Goal: Transaction & Acquisition: Purchase product/service

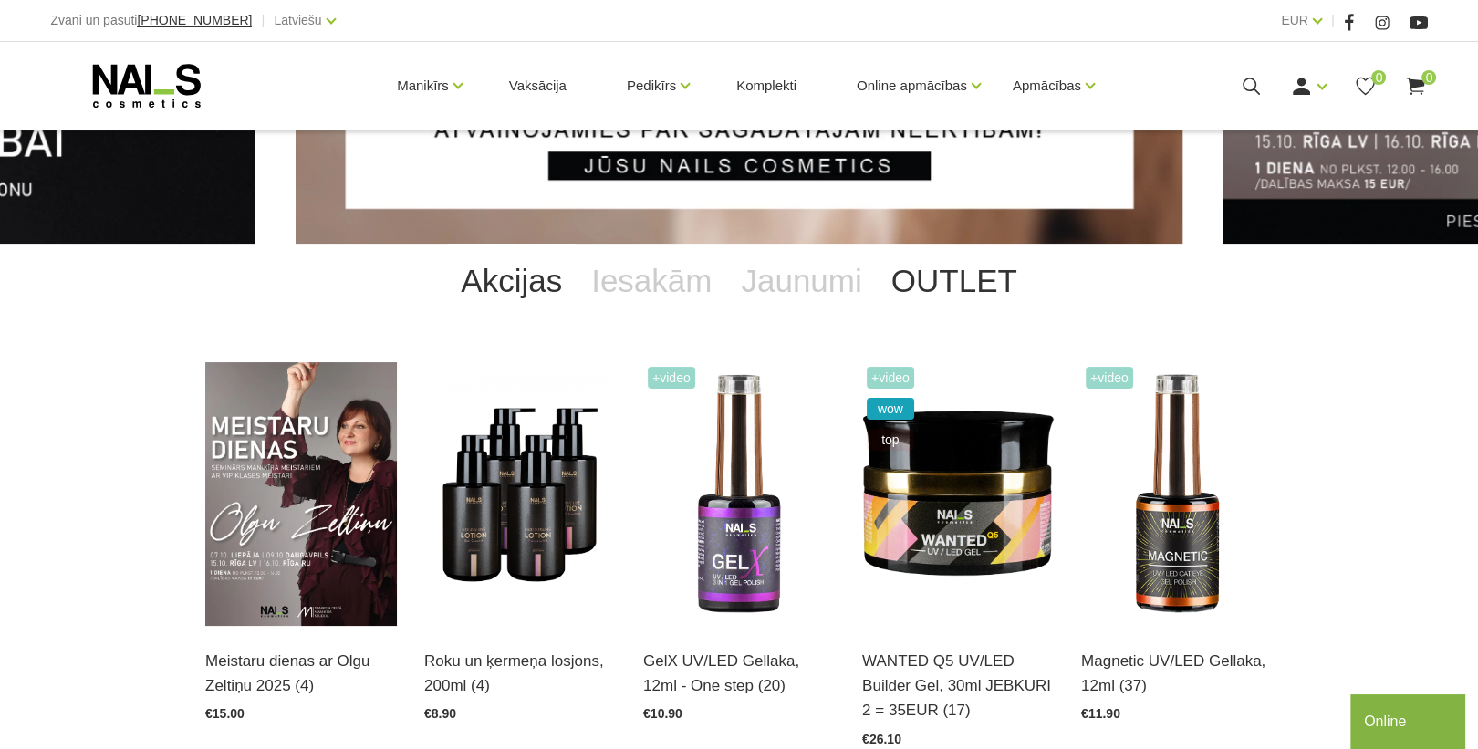
scroll to position [292, 0]
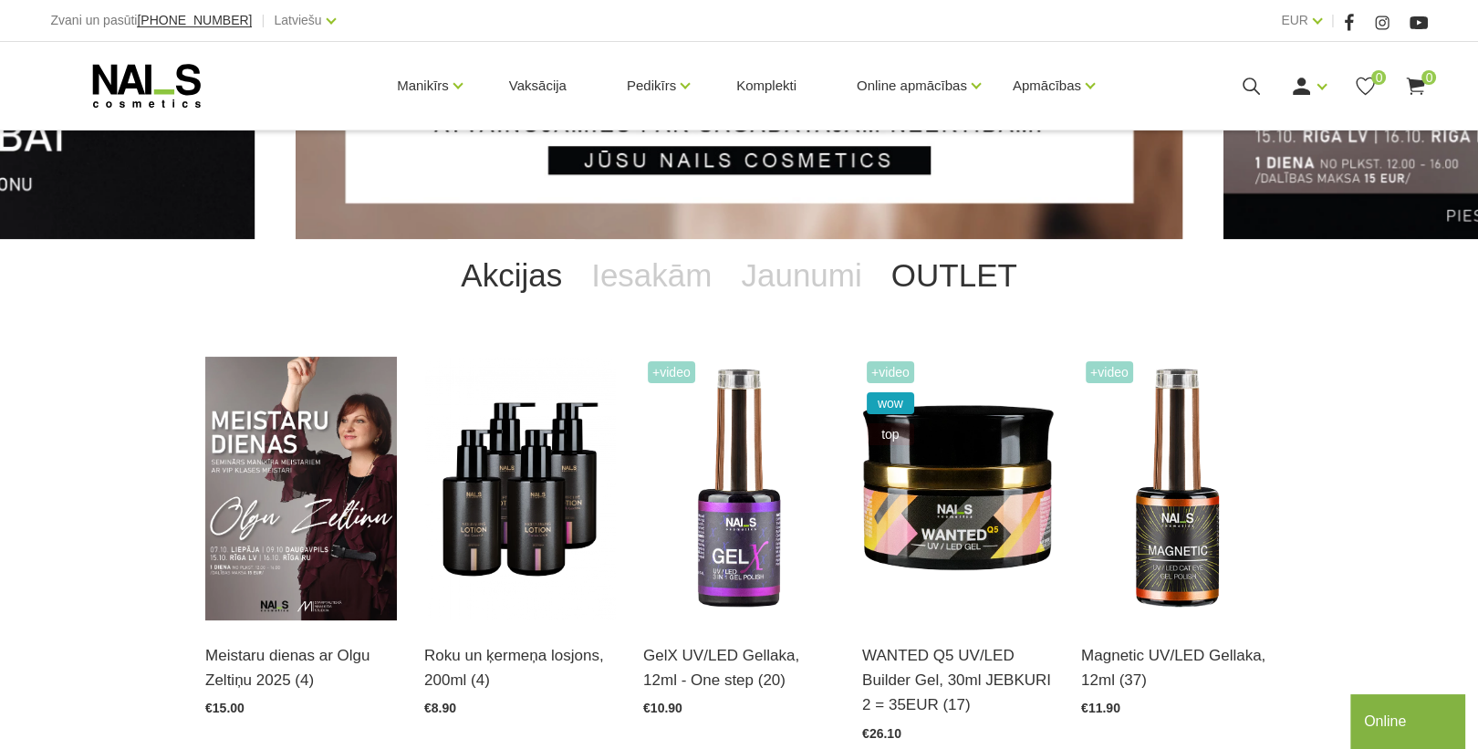
click at [931, 282] on link "OUTLET" at bounding box center [954, 275] width 155 height 73
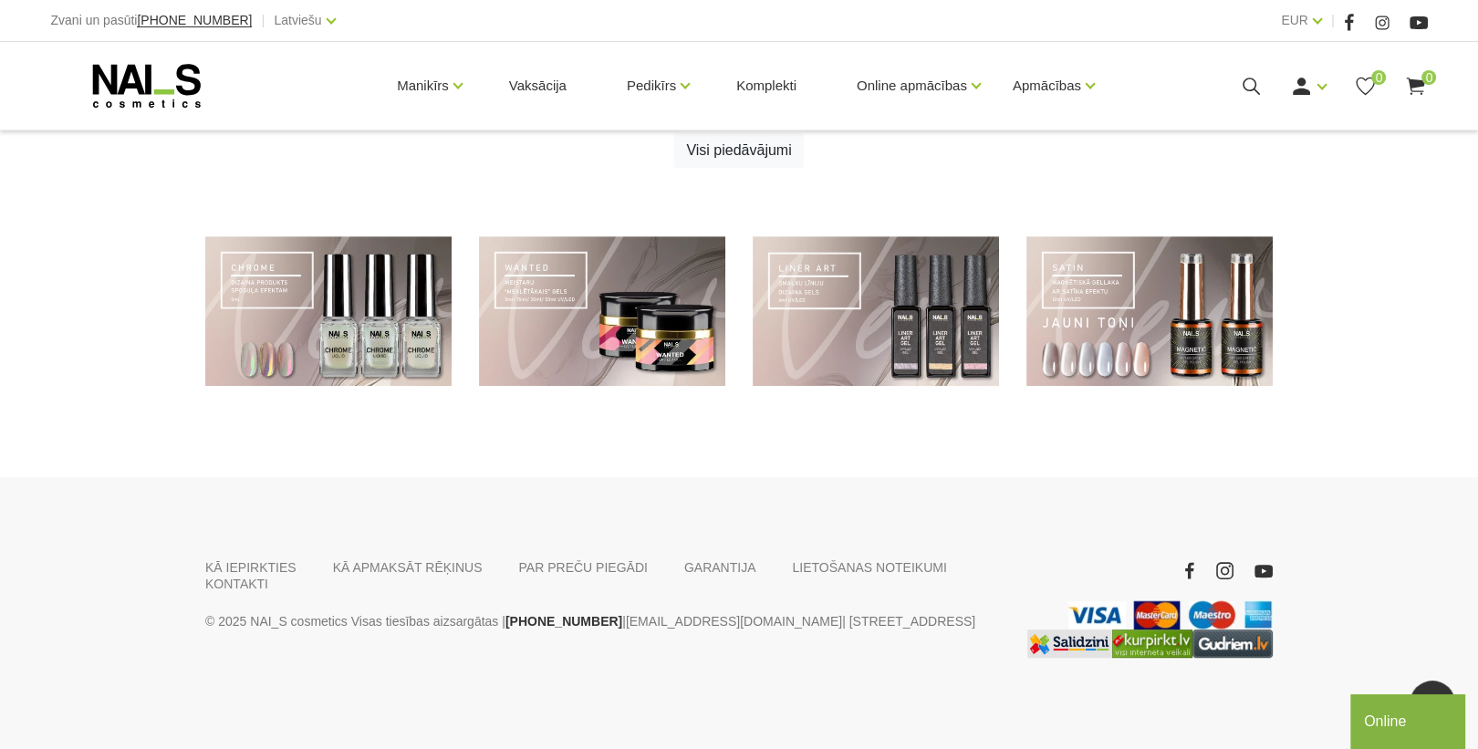
scroll to position [1074, 0]
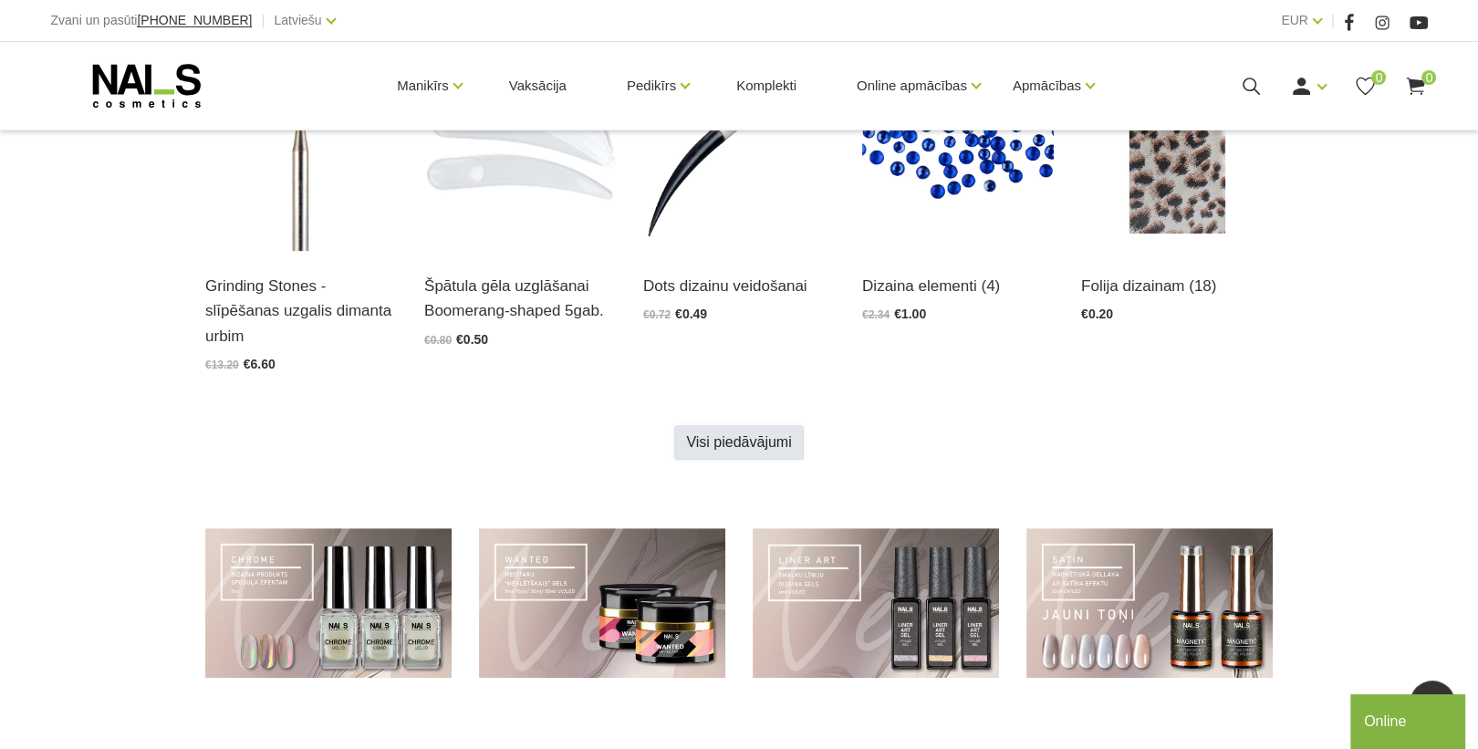
click at [744, 443] on link "Visi piedāvājumi" at bounding box center [738, 442] width 129 height 35
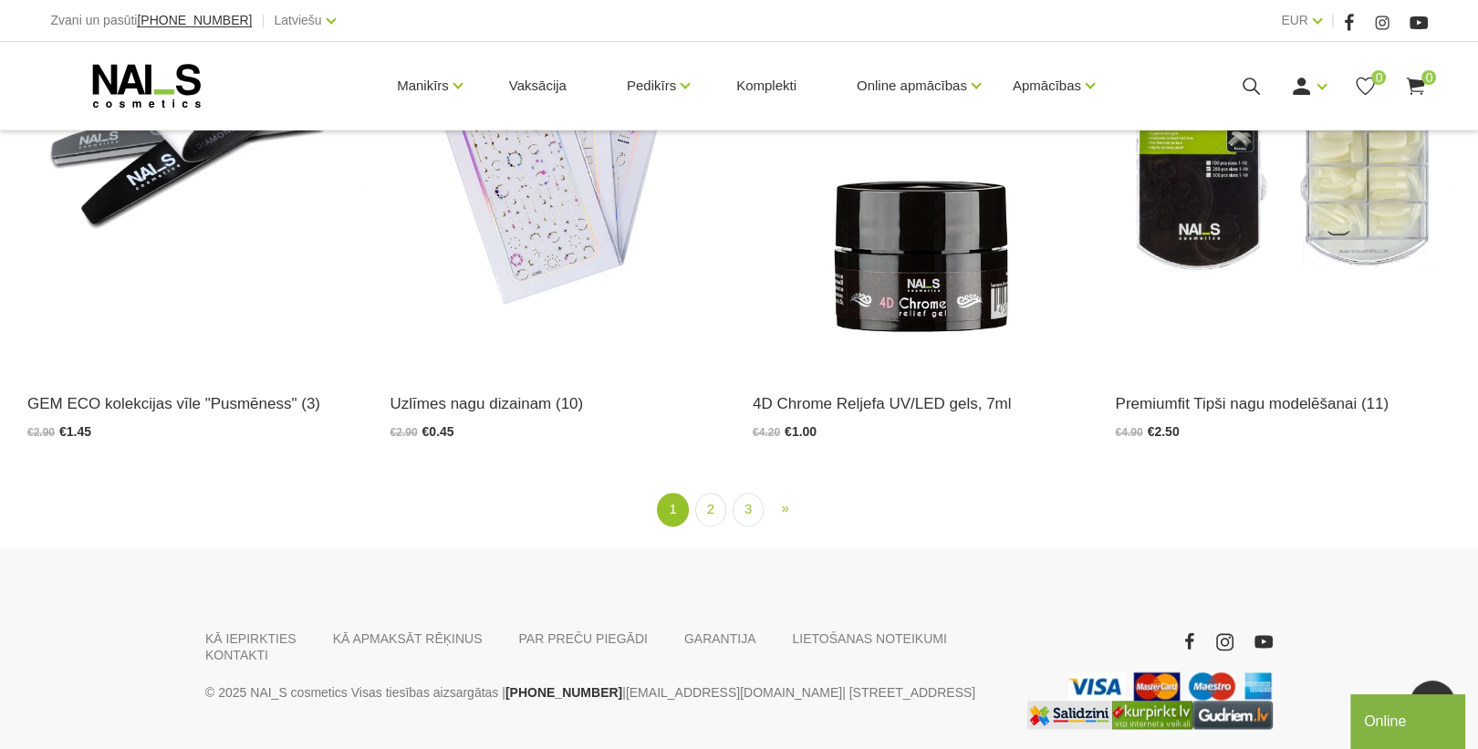
scroll to position [3640, 0]
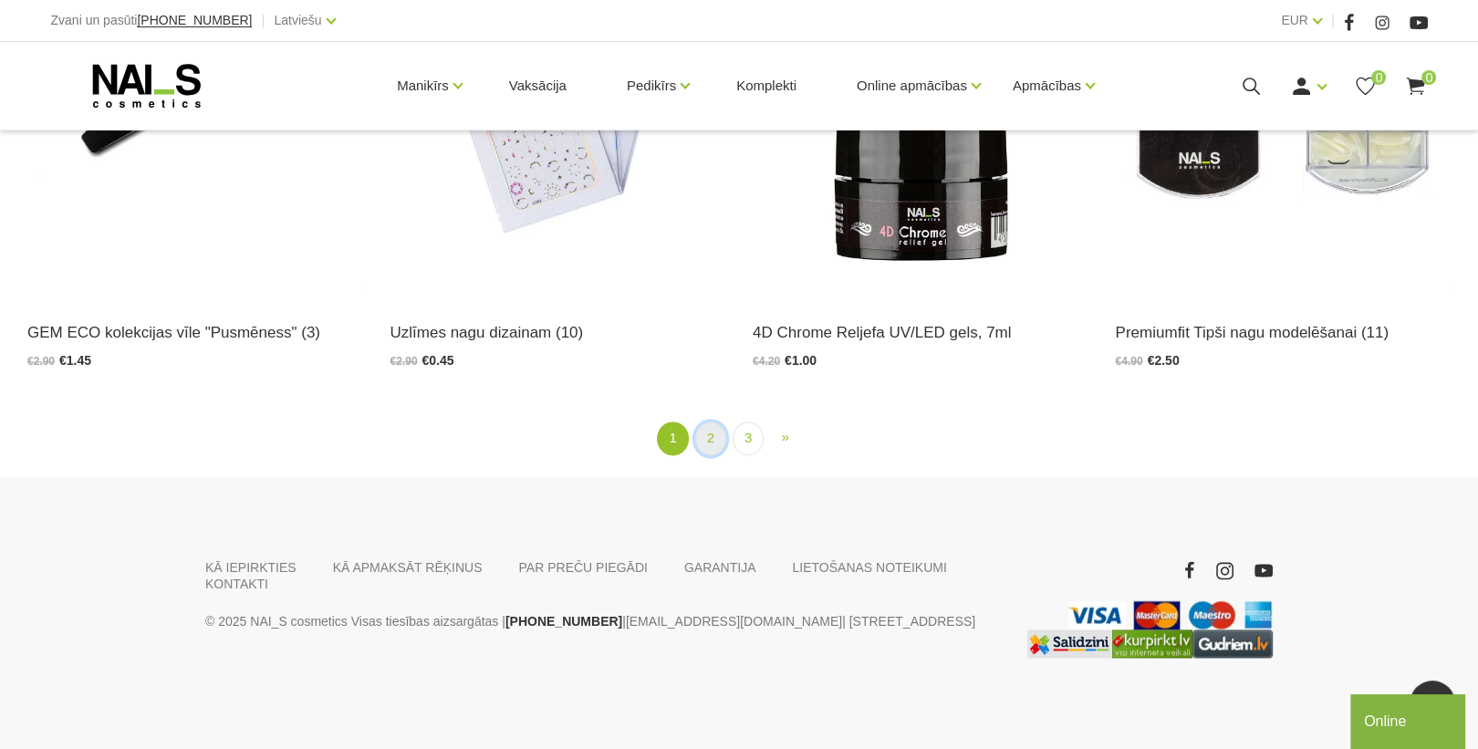
click at [712, 437] on link "2" at bounding box center [710, 439] width 31 height 34
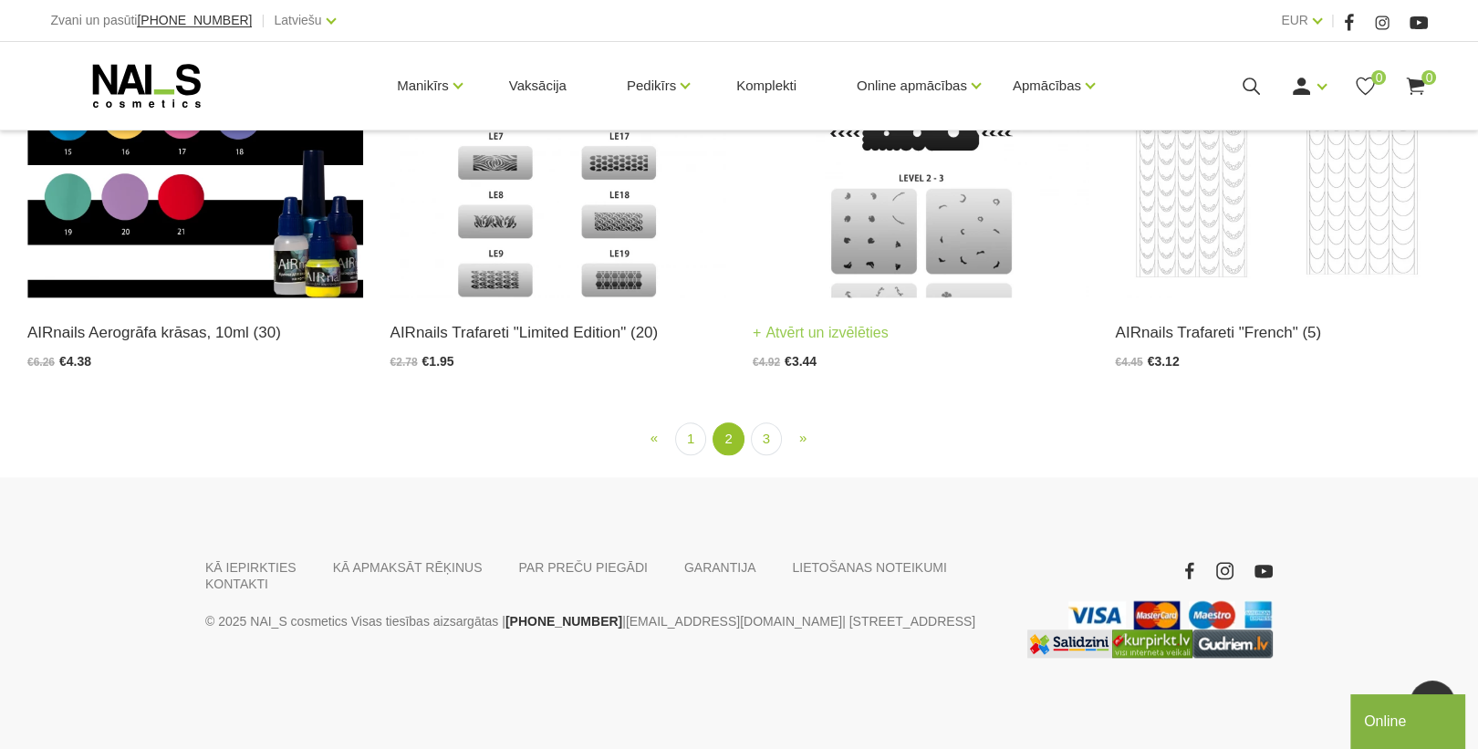
scroll to position [3273, 0]
click at [215, 297] on img at bounding box center [195, 67] width 336 height 461
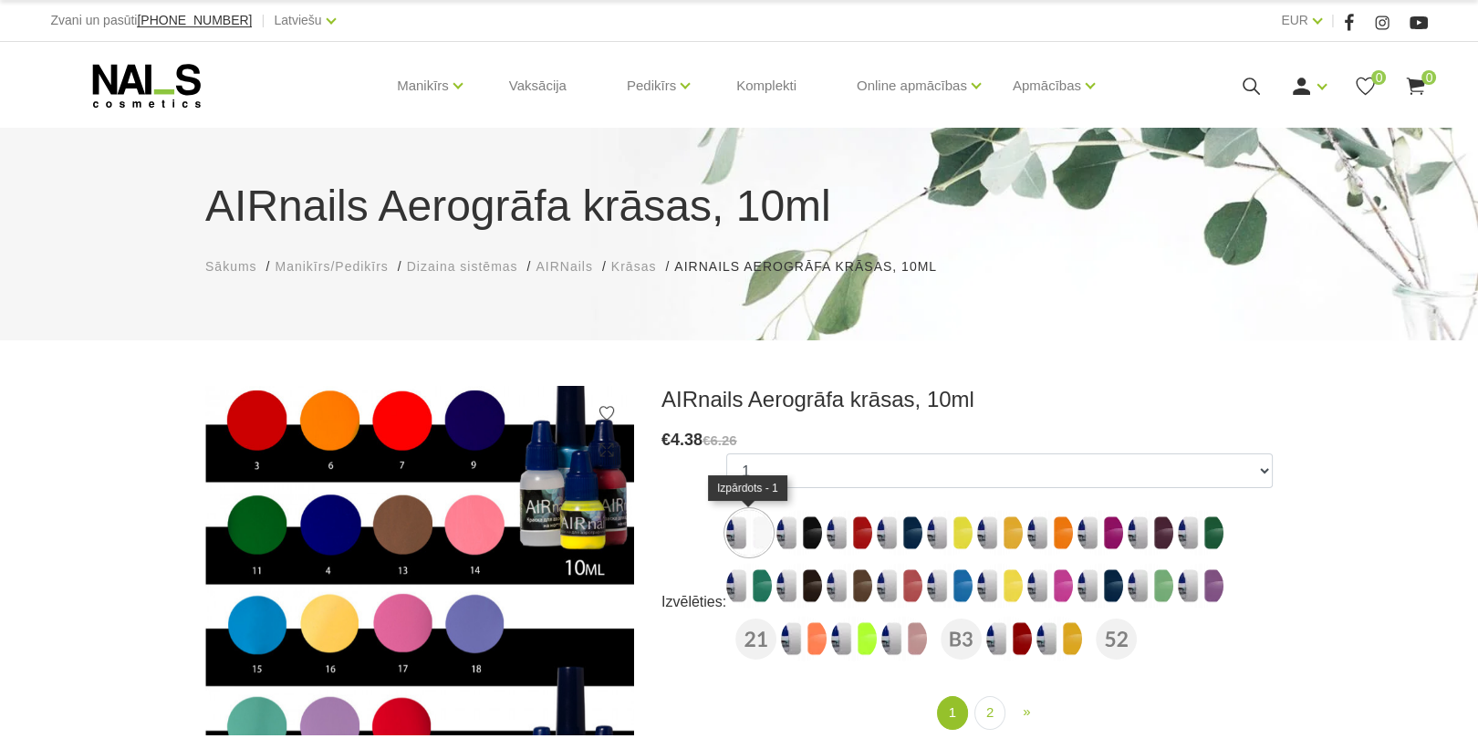
click at [741, 533] on img at bounding box center [749, 533] width 46 height 46
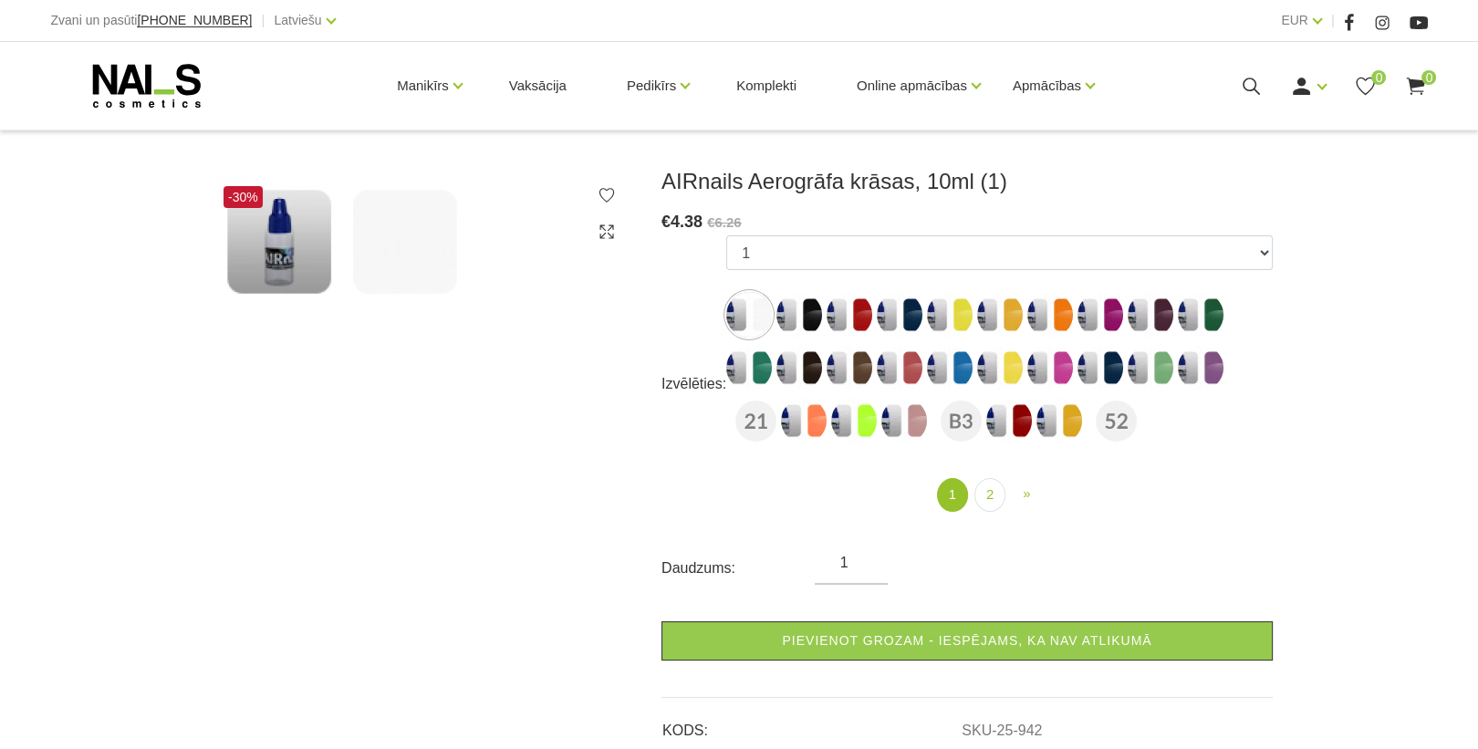
scroll to position [219, 0]
click at [986, 495] on link "2" at bounding box center [990, 494] width 31 height 34
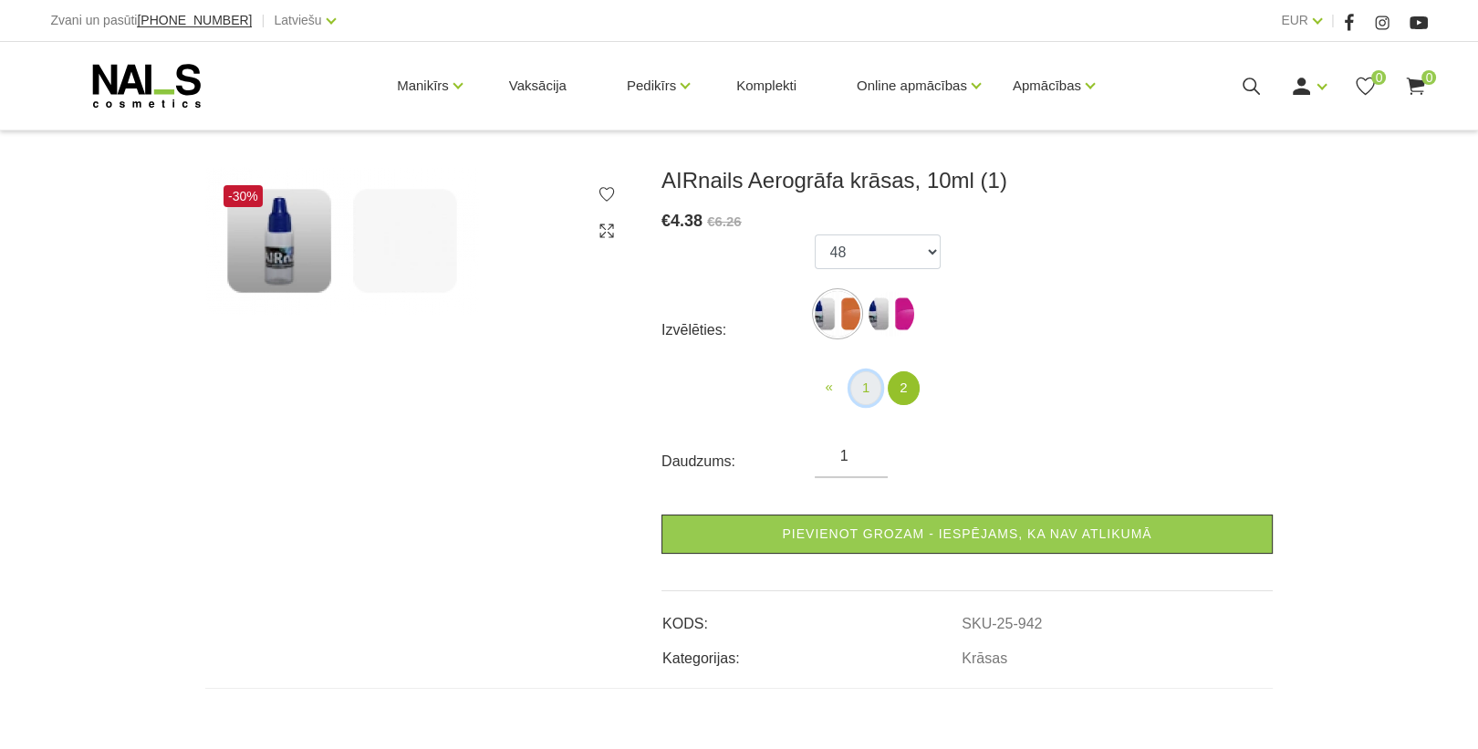
click at [868, 390] on link "1" at bounding box center [865, 388] width 31 height 34
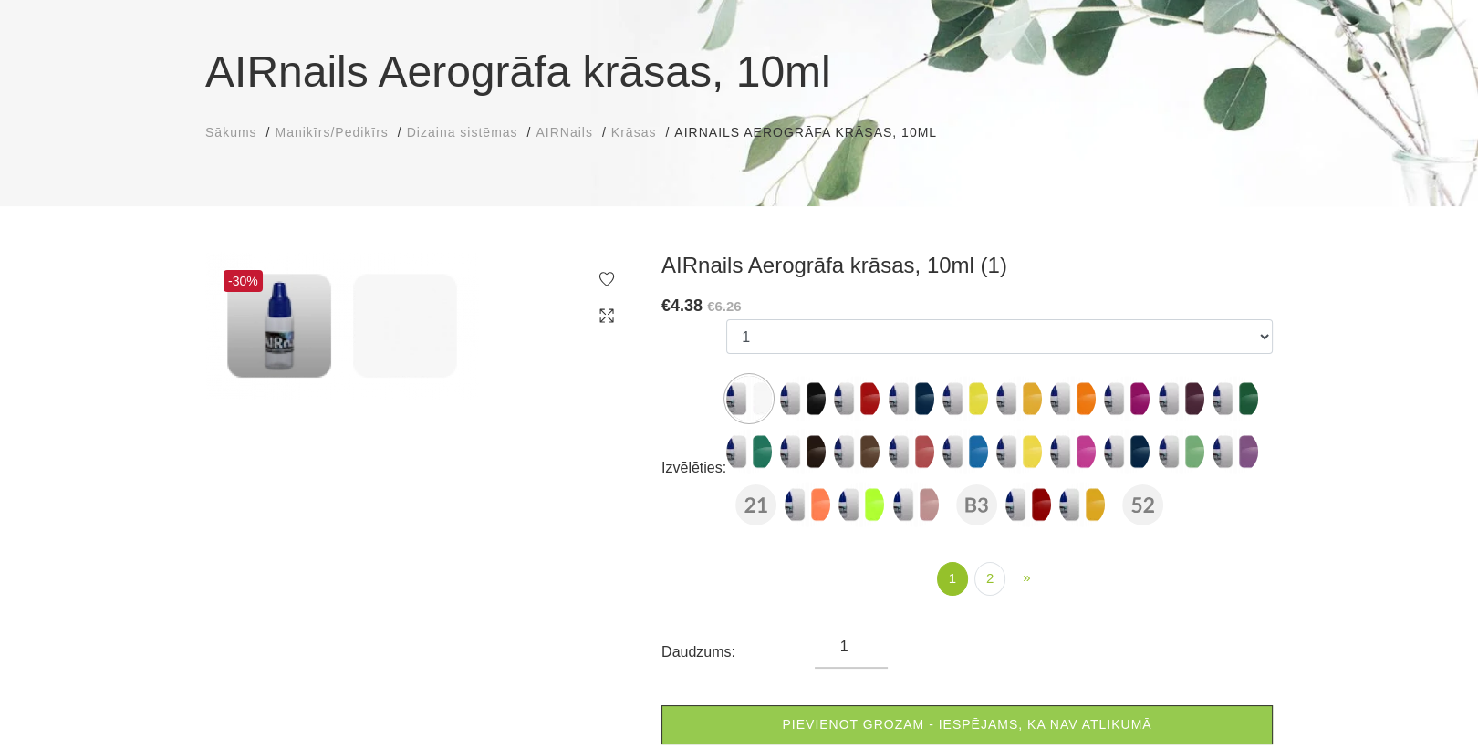
scroll to position [73, 0]
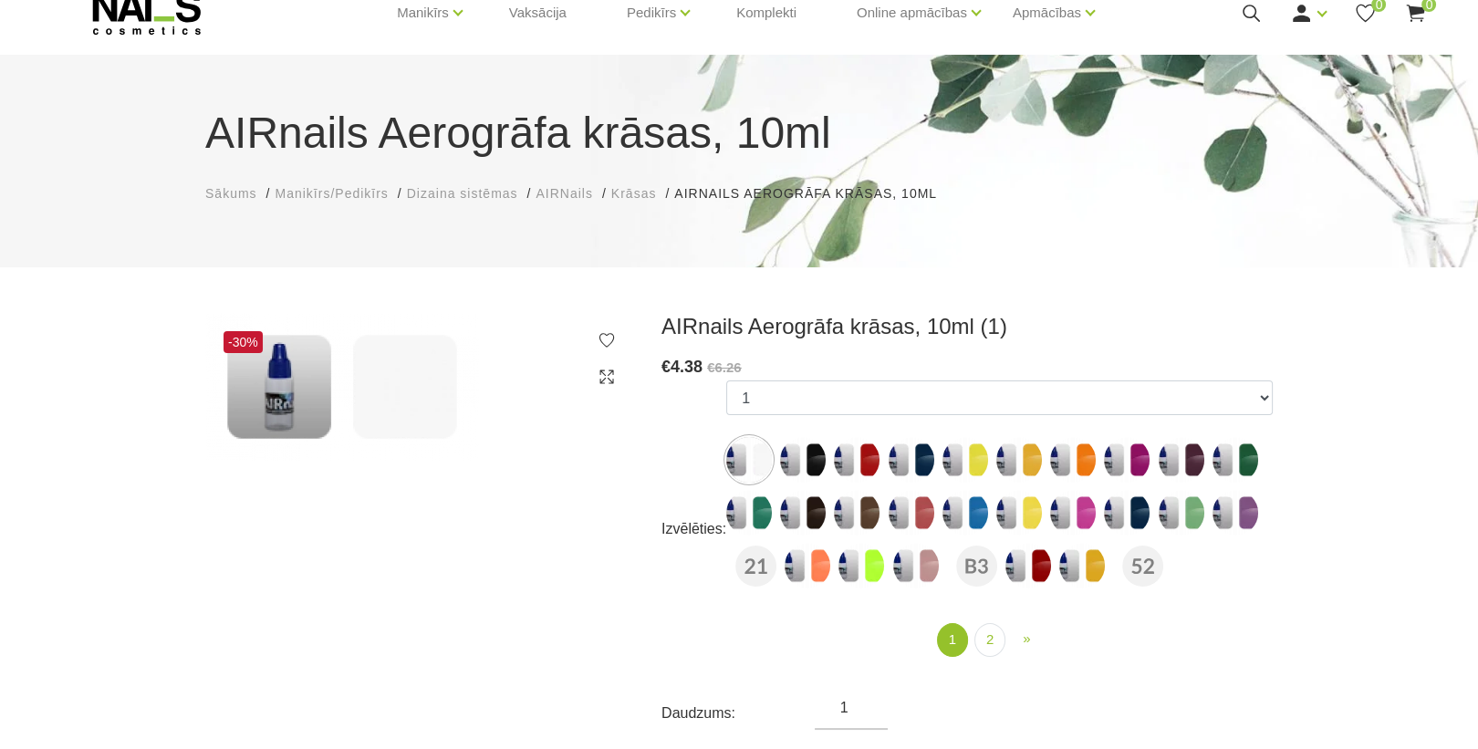
click at [809, 466] on img at bounding box center [803, 460] width 46 height 46
click at [731, 463] on img at bounding box center [749, 460] width 46 height 46
select select "942"
